Goal: Find specific page/section: Find specific page/section

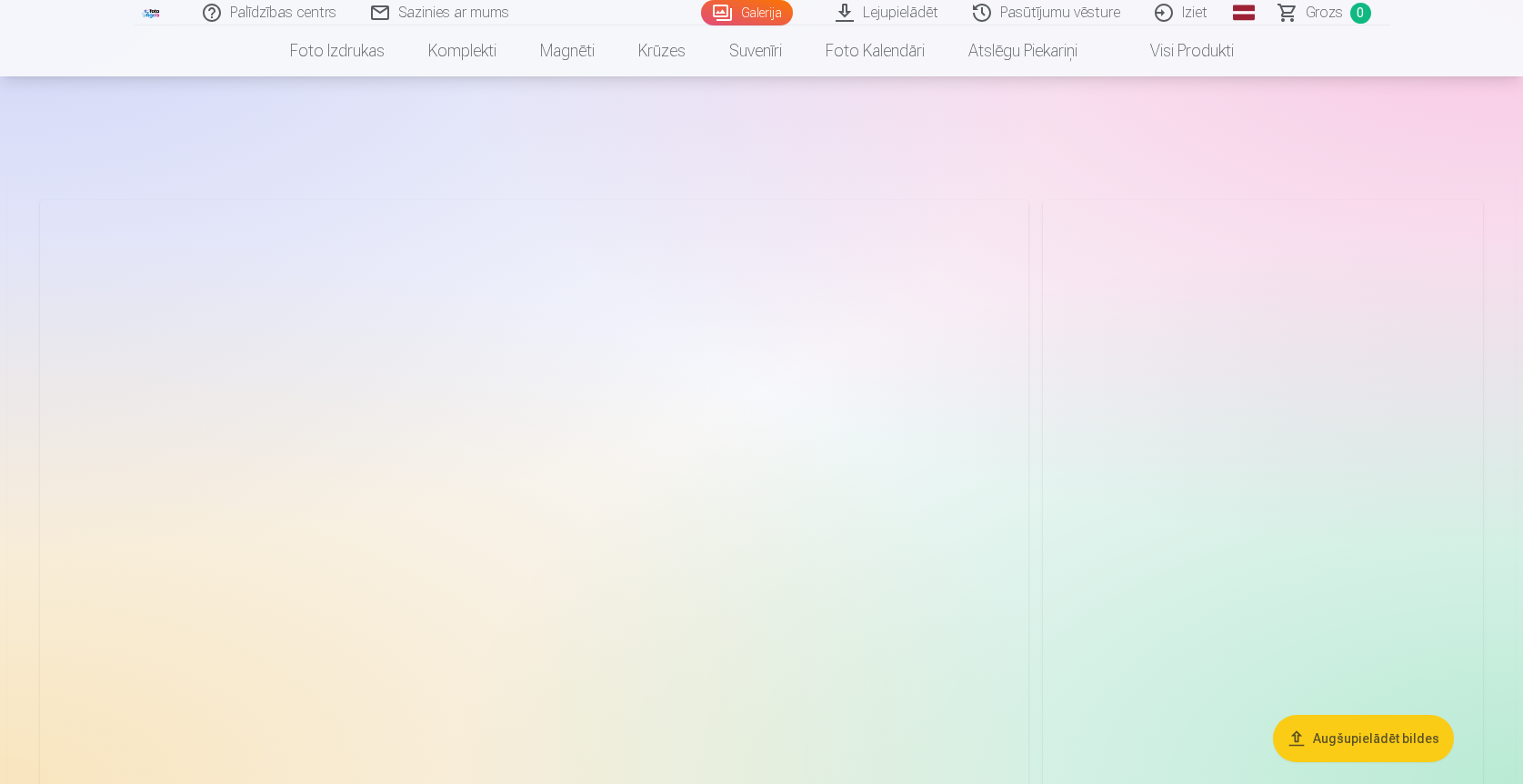
scroll to position [91, 0]
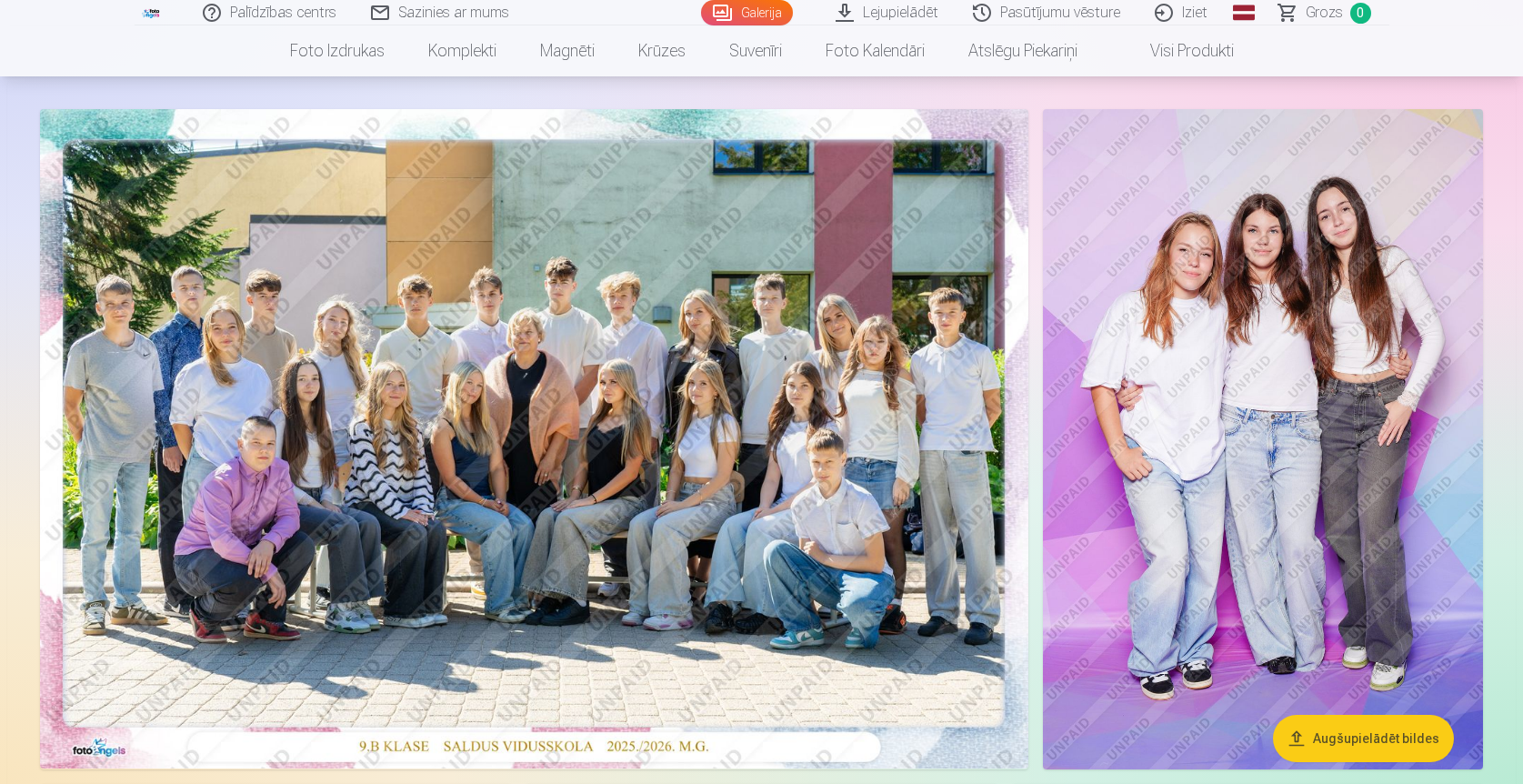
click at [625, 532] on img at bounding box center [534, 438] width 989 height 659
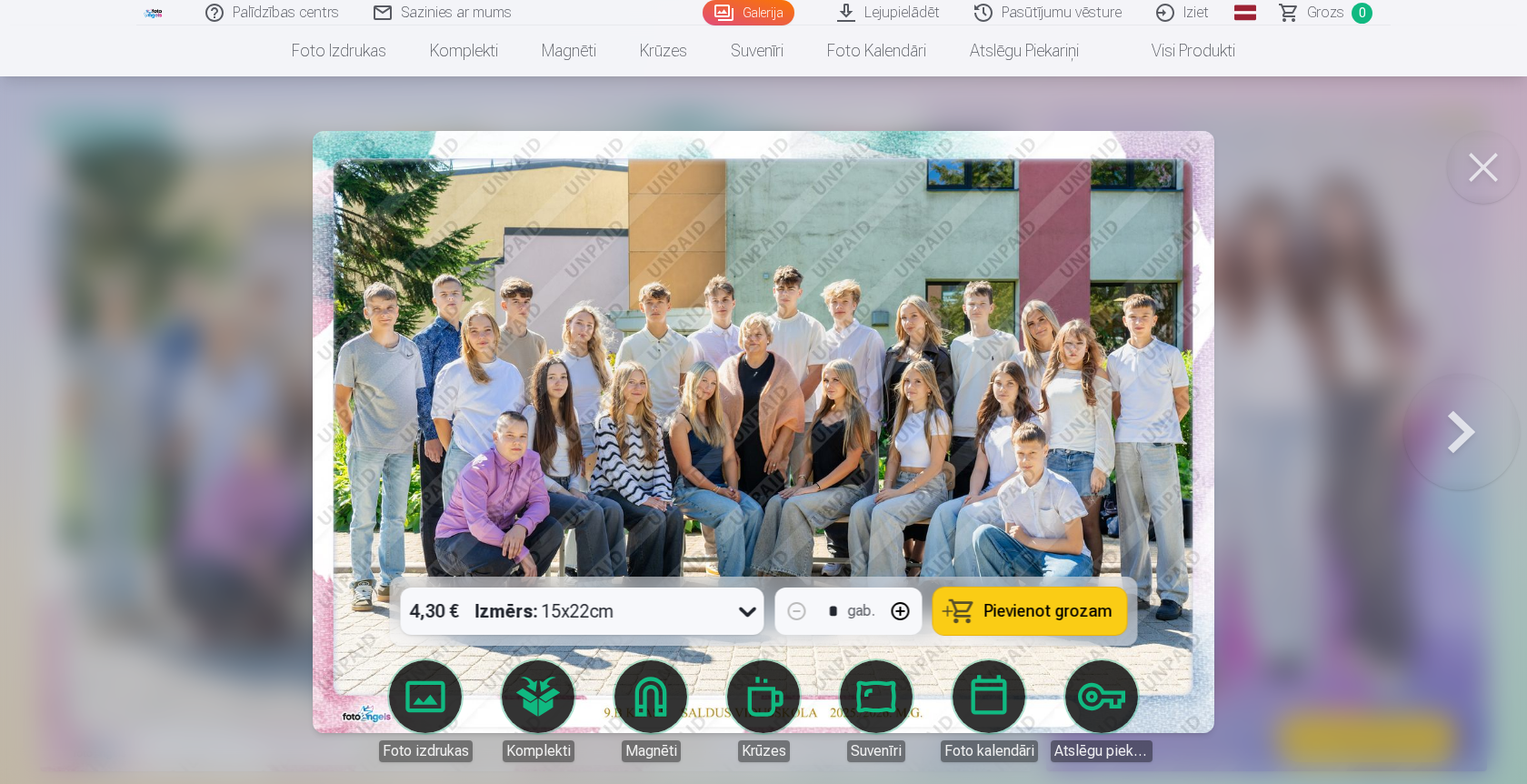
click at [845, 392] on img at bounding box center [763, 432] width 901 height 602
click at [800, 401] on img at bounding box center [763, 432] width 901 height 602
click at [1474, 170] on button at bounding box center [1483, 167] width 73 height 73
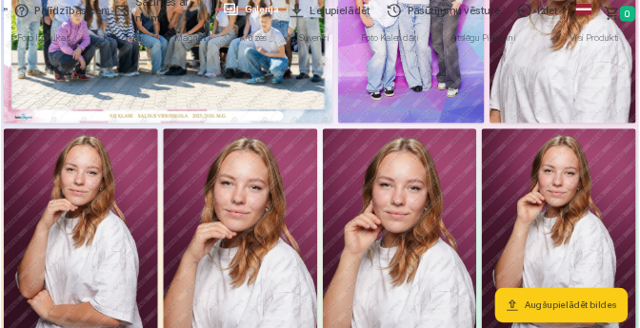
scroll to position [95, 0]
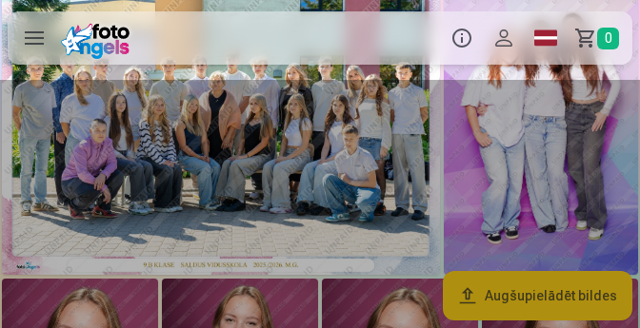
click at [335, 206] on div at bounding box center [320, 204] width 640 height 248
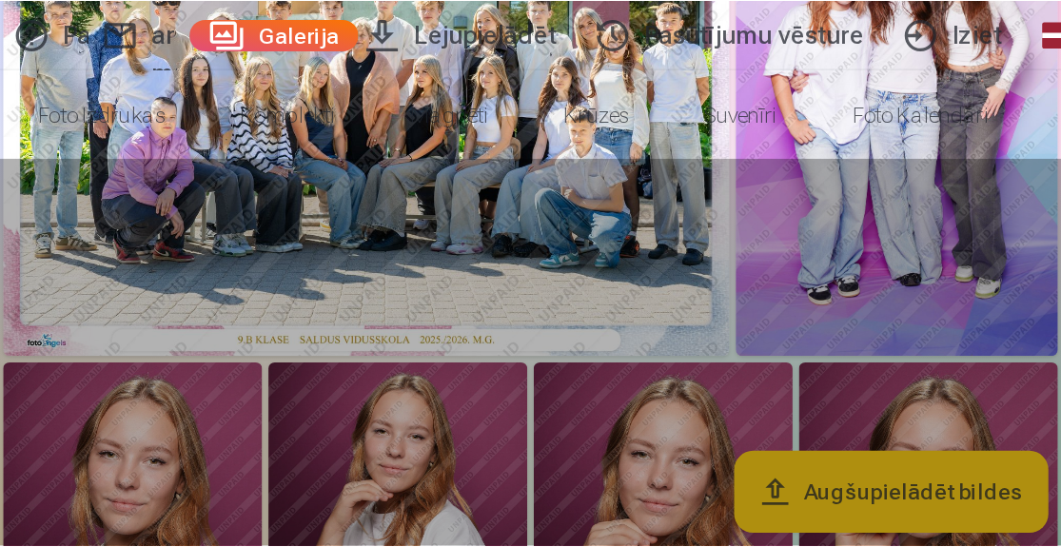
scroll to position [34, 0]
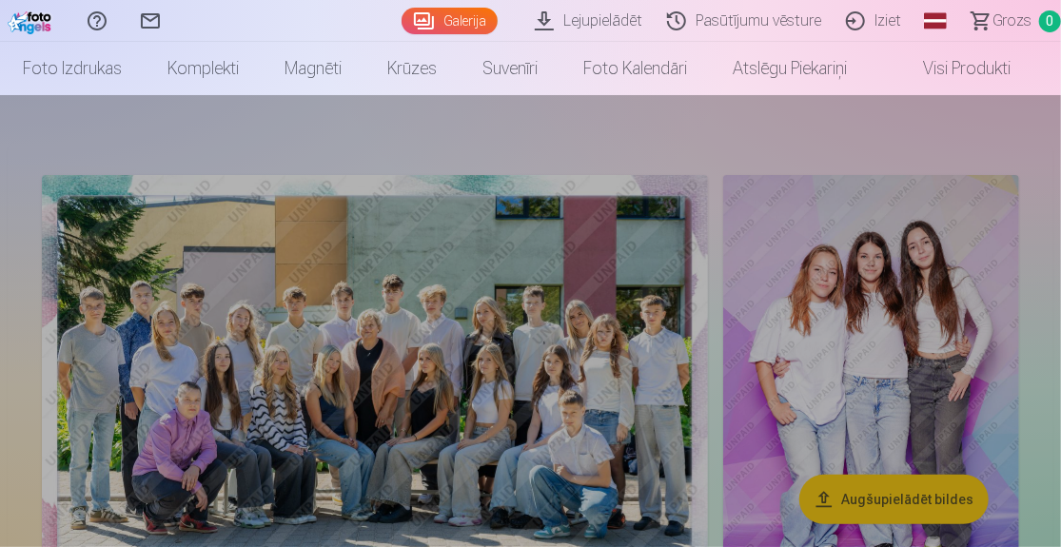
click at [331, 139] on div at bounding box center [530, 321] width 1061 height 452
click at [753, 232] on div at bounding box center [530, 321] width 1061 height 452
click at [1034, 56] on li "Visi produkti" at bounding box center [952, 68] width 164 height 53
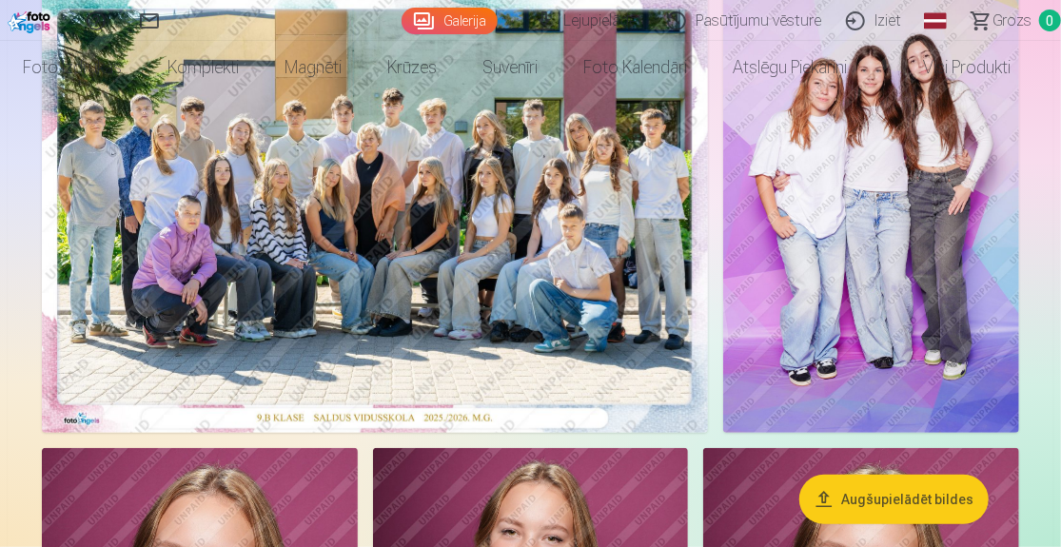
scroll to position [0, 0]
